Goal: Transaction & Acquisition: Book appointment/travel/reservation

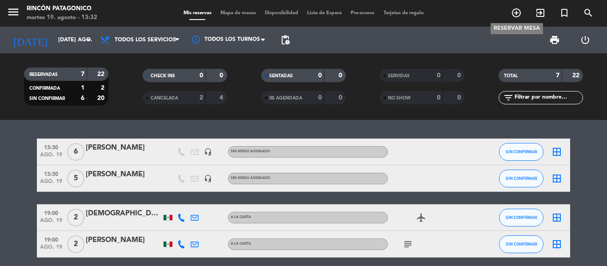
click at [511, 11] on icon "add_circle_outline" at bounding box center [516, 13] width 11 height 11
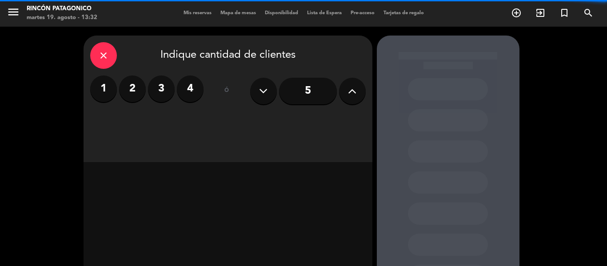
click at [139, 87] on label "2" at bounding box center [132, 89] width 27 height 27
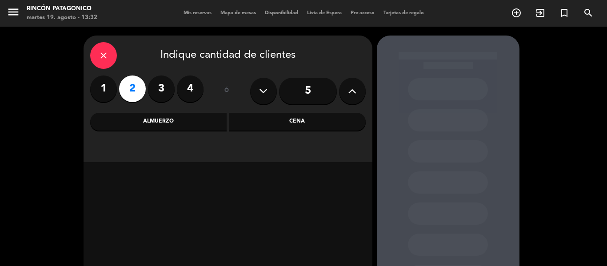
click at [206, 122] on div "Almuerzo" at bounding box center [158, 122] width 137 height 18
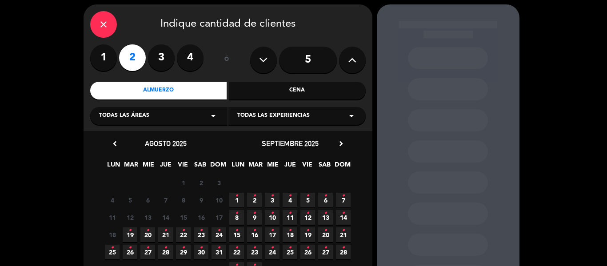
scroll to position [44, 0]
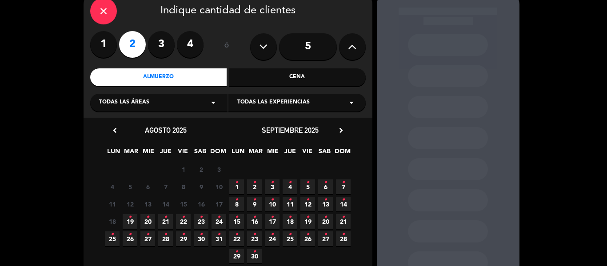
click at [131, 224] on icon "•" at bounding box center [129, 217] width 3 height 14
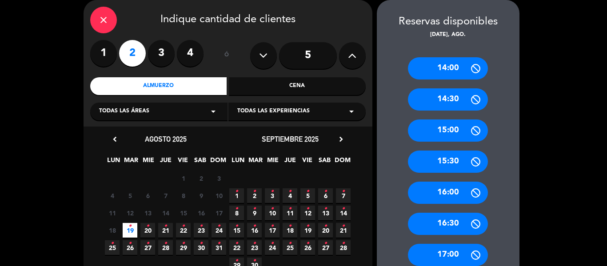
click at [101, 28] on div "close" at bounding box center [103, 20] width 27 height 27
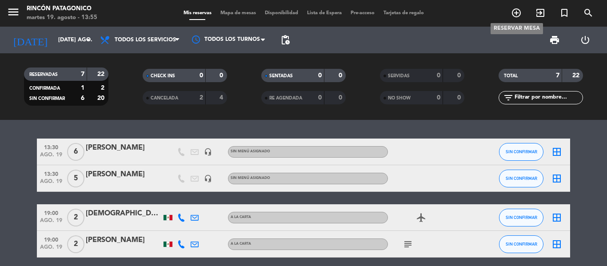
click at [512, 9] on icon "add_circle_outline" at bounding box center [516, 13] width 11 height 11
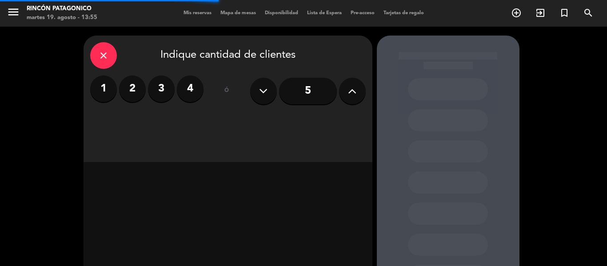
click at [156, 87] on label "3" at bounding box center [161, 89] width 27 height 27
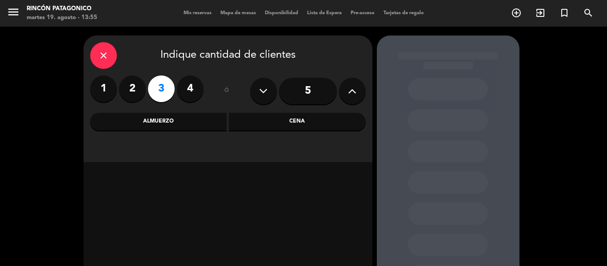
click at [307, 125] on div "Cena" at bounding box center [297, 122] width 137 height 18
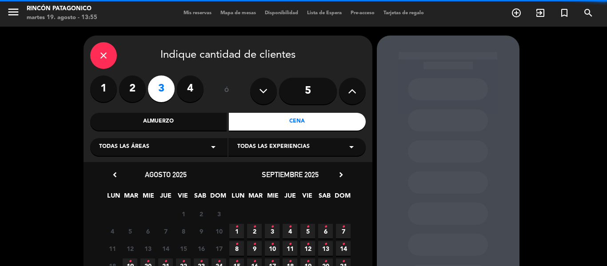
scroll to position [44, 0]
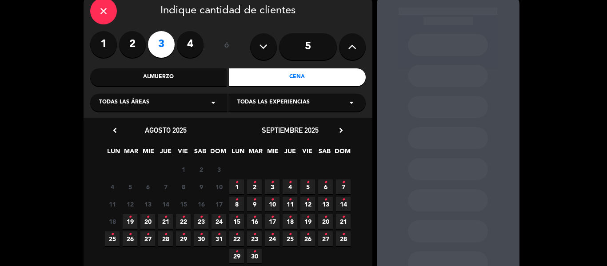
click at [131, 223] on icon "•" at bounding box center [129, 217] width 3 height 14
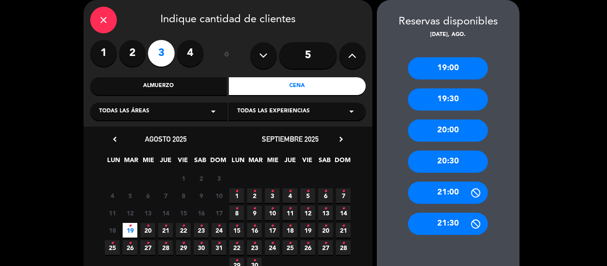
click at [440, 191] on div "21:00" at bounding box center [448, 193] width 80 height 22
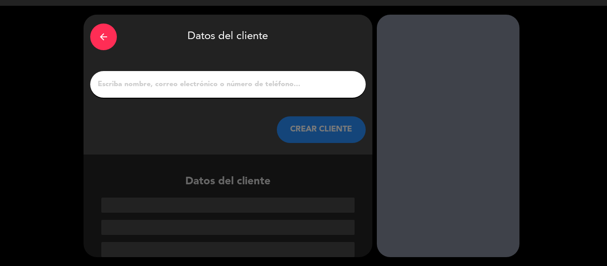
scroll to position [21, 0]
click at [321, 91] on input "1" at bounding box center [228, 84] width 262 height 12
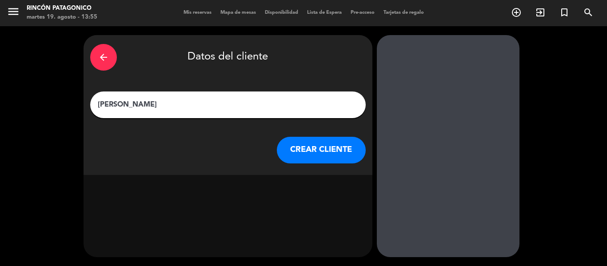
scroll to position [0, 0]
type input "Sebastían"
click at [342, 151] on button "CREAR CLIENTE" at bounding box center [321, 150] width 89 height 27
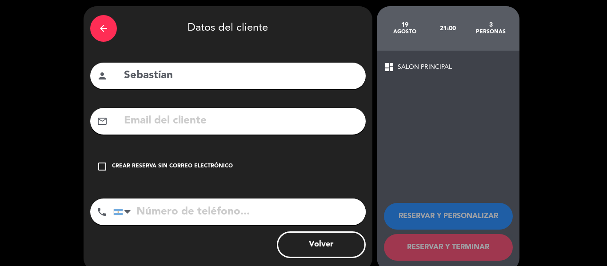
scroll to position [44, 0]
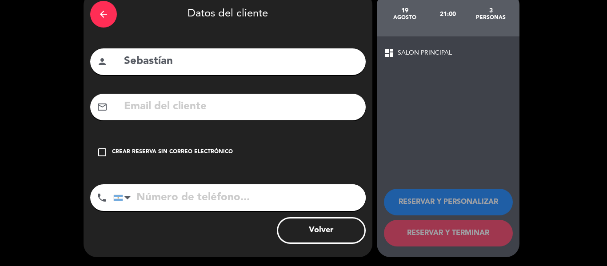
click at [122, 153] on div "Crear reserva sin correo electrónico" at bounding box center [172, 152] width 121 height 9
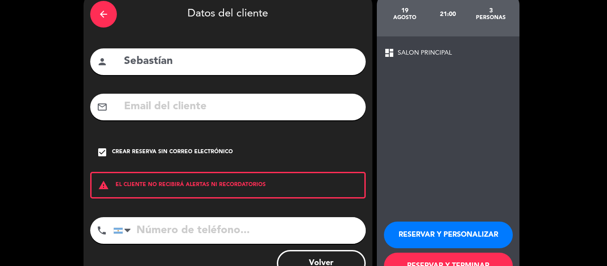
click at [428, 234] on button "RESERVAR Y PERSONALIZAR" at bounding box center [448, 235] width 129 height 27
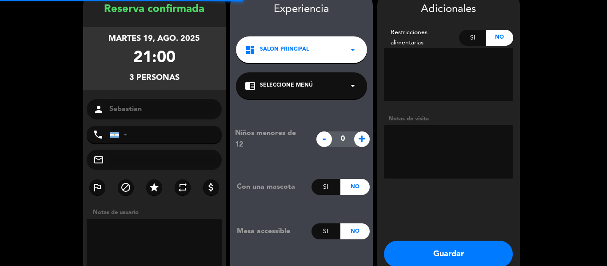
scroll to position [36, 0]
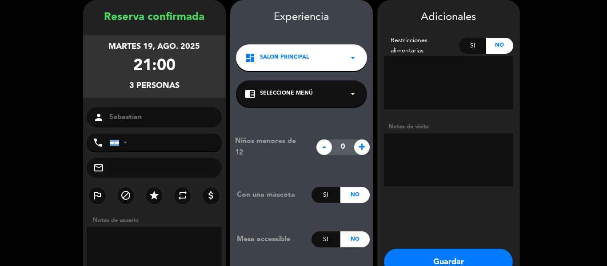
click at [482, 265] on button "Guardar" at bounding box center [448, 262] width 129 height 27
click at [429, 257] on button "Guardar" at bounding box center [448, 262] width 129 height 27
